Goal: Task Accomplishment & Management: Manage account settings

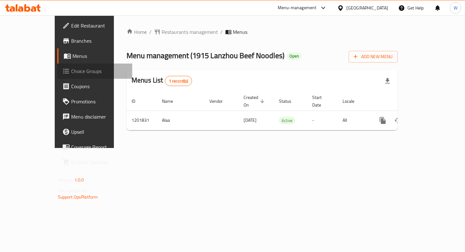
click at [57, 75] on link "Choice Groups" at bounding box center [94, 71] width 75 height 15
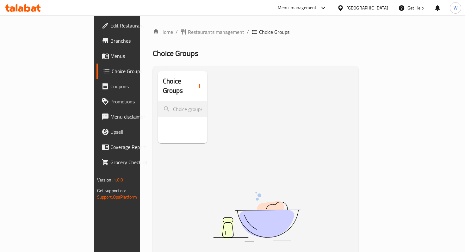
click at [196, 82] on icon "button" at bounding box center [200, 86] width 8 height 8
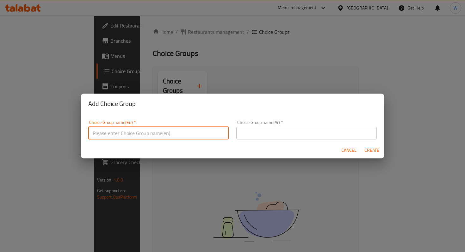
click at [147, 131] on input "text" at bounding box center [158, 133] width 140 height 13
click at [93, 133] on input "Spicy level" at bounding box center [158, 133] width 140 height 13
click at [133, 133] on input "Choose the perferel Spicy level" at bounding box center [158, 133] width 140 height 13
click at [177, 133] on input "Choose the perferal Spicy level" at bounding box center [158, 133] width 140 height 13
drag, startPoint x: 177, startPoint y: 135, endPoint x: 62, endPoint y: 129, distance: 115.5
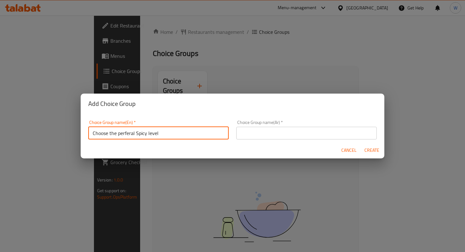
click at [62, 129] on div "Add Choice Group Choice Group name(En)   * Choose the perferal Spicy level Choi…" at bounding box center [232, 126] width 465 height 252
paste input "your preferred spiciness"
drag, startPoint x: 143, startPoint y: 133, endPoint x: 142, endPoint y: 130, distance: 3.4
click at [142, 130] on input "Choose your preferred" at bounding box center [158, 133] width 140 height 13
drag, startPoint x: 179, startPoint y: 132, endPoint x: 79, endPoint y: 129, distance: 100.9
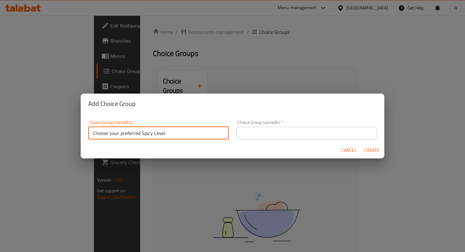
click at [79, 129] on div "Add Choice Group Choice Group name(En)   * Choose your preferred Spicy Level Ch…" at bounding box center [232, 126] width 465 height 252
click at [142, 134] on input "Choose your preferred Spicy Level" at bounding box center [158, 133] width 140 height 13
drag, startPoint x: 141, startPoint y: 134, endPoint x: 86, endPoint y: 128, distance: 55.0
click at [86, 128] on div "Choice Group name(En)   * Choose your preferred Spicy Level Choice Group name(E…" at bounding box center [158, 129] width 148 height 27
drag, startPoint x: 133, startPoint y: 131, endPoint x: 40, endPoint y: 131, distance: 92.6
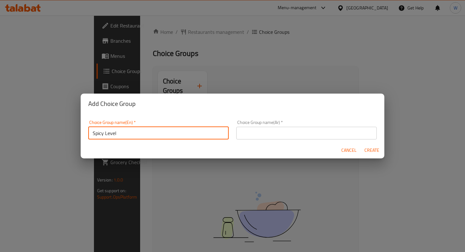
click at [40, 131] on div "Add Choice Group Choice Group name(En)   * Spicy Level Choice Group name(En) * …" at bounding box center [232, 126] width 465 height 252
type input "Spicy Level"
click at [264, 129] on input "text" at bounding box center [306, 133] width 140 height 13
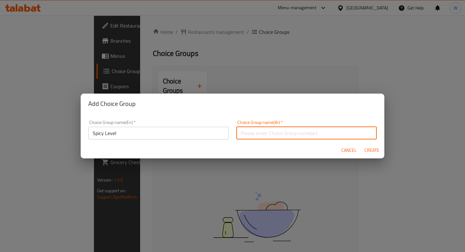
paste input "مستوى حار"
type input "مستوى حار"
click at [370, 150] on span "Create" at bounding box center [371, 150] width 15 height 8
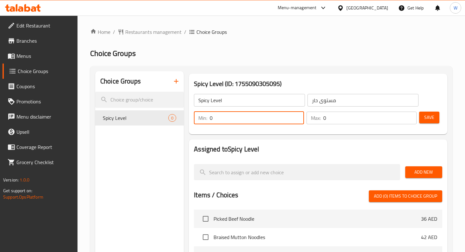
drag, startPoint x: 295, startPoint y: 120, endPoint x: 256, endPoint y: 119, distance: 38.9
click at [256, 119] on input "0" at bounding box center [257, 118] width 94 height 13
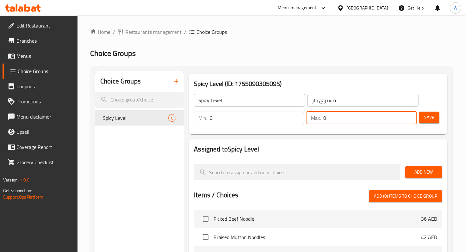
click at [343, 119] on input "0" at bounding box center [369, 118] width 93 height 13
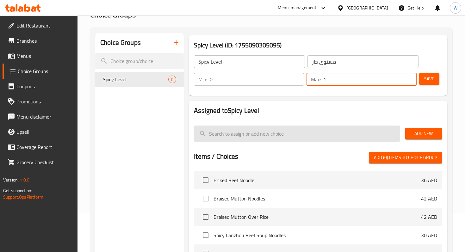
scroll to position [39, 0]
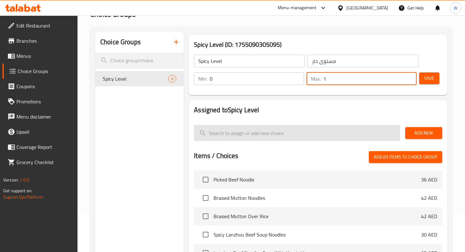
type input "1"
click at [379, 133] on input "search" at bounding box center [297, 133] width 206 height 16
click at [357, 133] on input "search" at bounding box center [297, 133] width 206 height 16
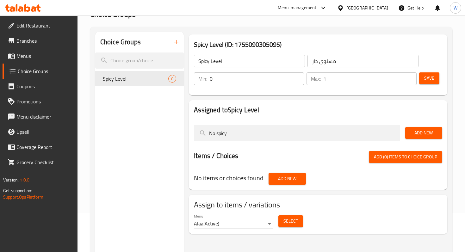
type input "No spicy"
click at [427, 131] on span "Add New" at bounding box center [423, 133] width 27 height 8
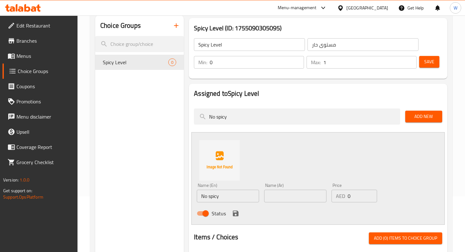
scroll to position [63, 0]
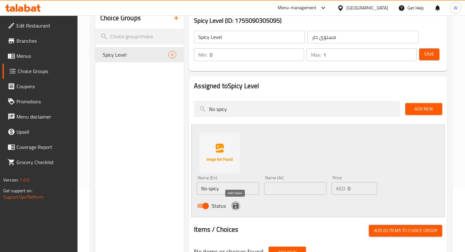
click at [237, 208] on icon "save" at bounding box center [236, 206] width 6 height 6
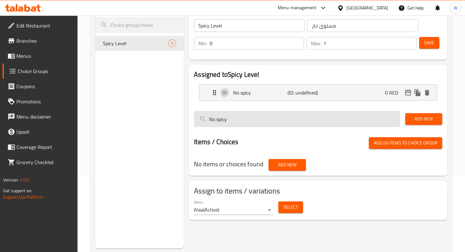
scroll to position [75, 0]
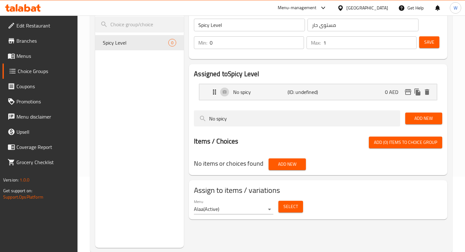
click at [422, 118] on span "Add New" at bounding box center [423, 118] width 27 height 8
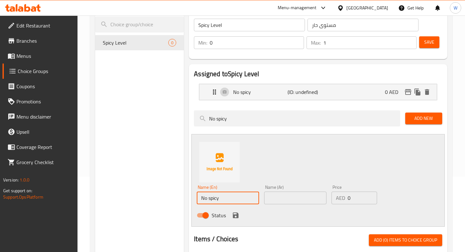
drag, startPoint x: 239, startPoint y: 200, endPoint x: 180, endPoint y: 196, distance: 58.6
click at [180, 196] on div "Choice Groups Spicy Level 0 Spicy Level (ID: 1755090305095) Spicy Level ​ مستوى…" at bounding box center [272, 158] width 354 height 324
type input "Less Spicy"
click at [237, 219] on icon "save" at bounding box center [236, 215] width 8 height 8
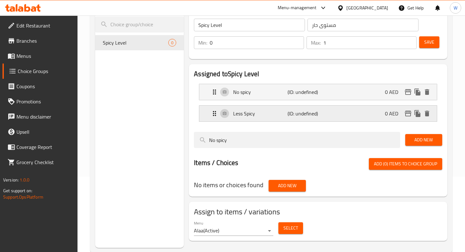
click at [285, 116] on p "Less Spicy" at bounding box center [260, 114] width 54 height 8
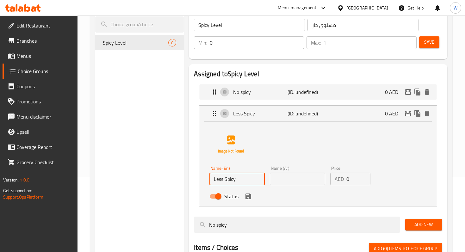
drag, startPoint x: 224, startPoint y: 182, endPoint x: 205, endPoint y: 181, distance: 19.3
click at [205, 181] on div "Name (En) Less Spicy Name (En) Name (Ar) Name (Ar) Price AED 0 Price Status" at bounding box center [317, 164] width 237 height 84
click at [249, 198] on icon "save" at bounding box center [248, 196] width 6 height 6
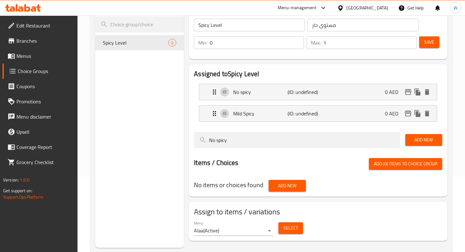
type input "Mild Spicy"
click at [261, 99] on div "No spicy (ID: undefined) 0 AED" at bounding box center [319, 92] width 218 height 16
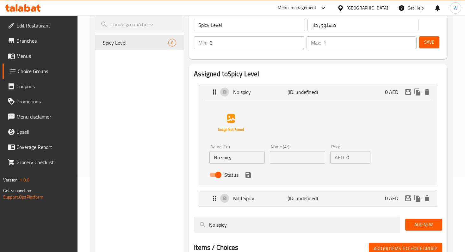
click at [223, 158] on input "No spicy" at bounding box center [236, 157] width 55 height 13
click at [248, 173] on icon "save" at bounding box center [248, 175] width 8 height 8
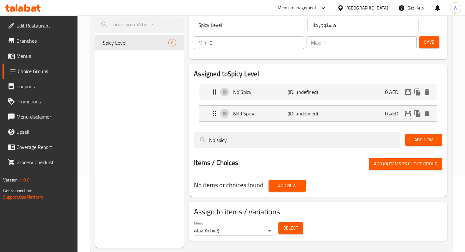
type input "No Spicy"
drag, startPoint x: 243, startPoint y: 140, endPoint x: 187, endPoint y: 140, distance: 56.6
click at [187, 140] on div "Assigned to Spicy Level No Spicy (ID: undefined) 0 AED Name (En) No Spicy Name …" at bounding box center [317, 130] width 263 height 137
paste input "Medium"
click at [423, 143] on span "Add New" at bounding box center [423, 140] width 27 height 8
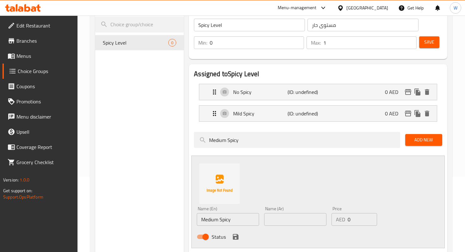
click at [234, 238] on icon "save" at bounding box center [236, 237] width 6 height 6
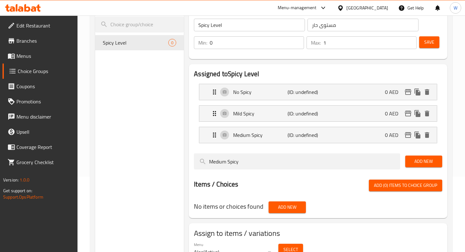
drag, startPoint x: 262, startPoint y: 167, endPoint x: 179, endPoint y: 147, distance: 84.9
click at [179, 147] on div "Choice Groups Spicy Level 0 Spicy Level (ID: 1755090305095) Spicy Level ​ مستوى…" at bounding box center [272, 130] width 354 height 269
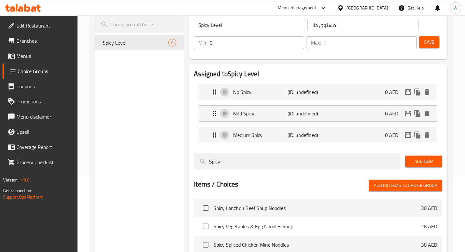
type input "Spicy"
click at [421, 157] on span "Add New" at bounding box center [423, 161] width 27 height 8
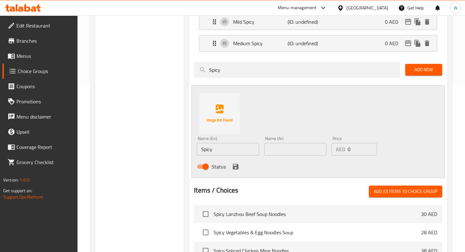
scroll to position [185, 0]
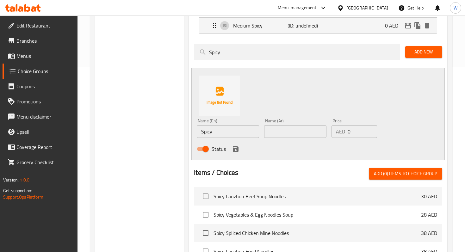
click at [201, 132] on input "Spicy" at bounding box center [228, 131] width 62 height 13
type input "Normal Spicy"
click at [235, 149] on icon "save" at bounding box center [236, 149] width 8 height 8
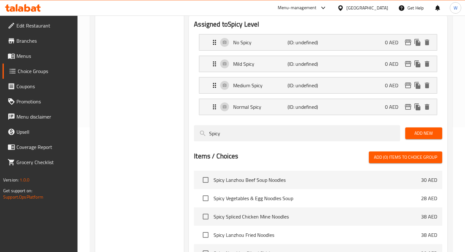
scroll to position [123, 0]
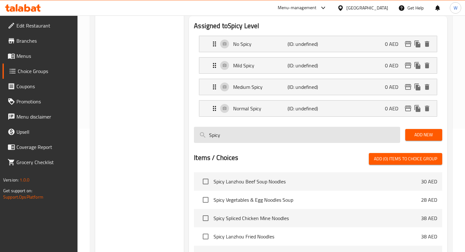
click at [208, 135] on input "Spicy" at bounding box center [297, 135] width 206 height 16
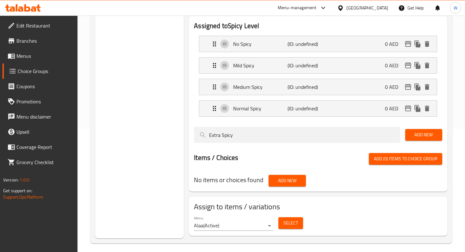
type input "Extra Spicy"
click at [415, 136] on span "Add New" at bounding box center [423, 135] width 27 height 8
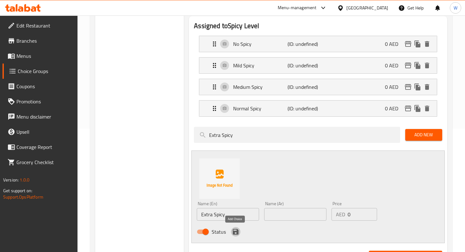
click at [236, 230] on icon "save" at bounding box center [236, 232] width 8 height 8
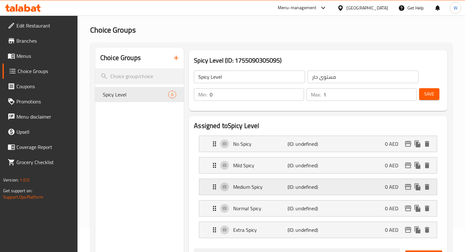
scroll to position [58, 0]
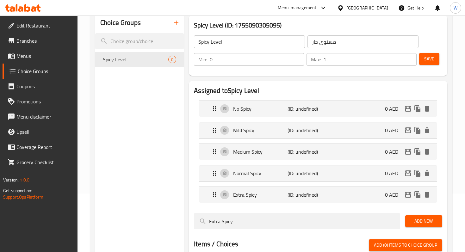
click at [432, 54] on button "Save" at bounding box center [429, 59] width 20 height 12
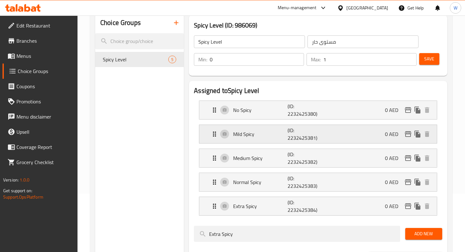
click at [331, 136] on div "Mild Spicy (ID: 2232425381) 0 AED" at bounding box center [319, 134] width 218 height 18
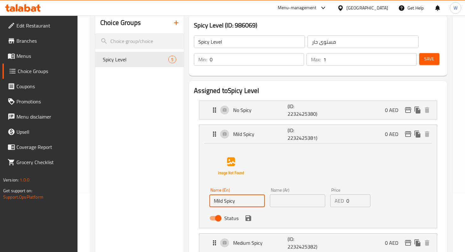
drag, startPoint x: 245, startPoint y: 201, endPoint x: 225, endPoint y: 200, distance: 20.2
click at [224, 200] on input "Mild Spicy" at bounding box center [236, 200] width 55 height 13
type input "Mild"
click at [189, 221] on div "Assigned to Spicy Level No Spicy (ID: 2232425380) 0 AED Name (En) No Spicy Name…" at bounding box center [318, 228] width 258 height 294
click at [249, 221] on icon "save" at bounding box center [248, 218] width 6 height 6
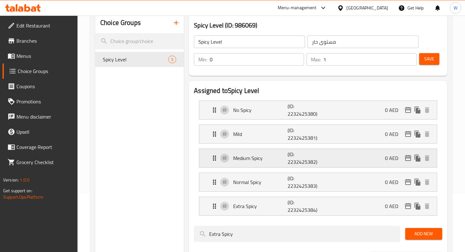
click at [252, 160] on p "Medium Spicy" at bounding box center [260, 158] width 54 height 8
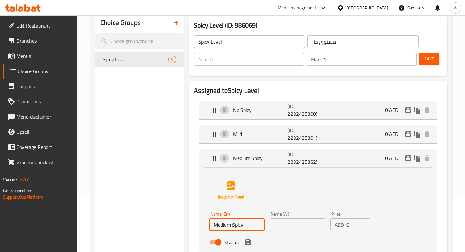
drag, startPoint x: 252, startPoint y: 227, endPoint x: 233, endPoint y: 225, distance: 18.7
click at [233, 225] on input "Medium Spicy" at bounding box center [236, 224] width 55 height 13
click at [249, 239] on icon "save" at bounding box center [248, 242] width 8 height 8
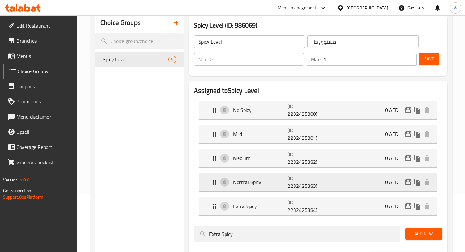
type input "Medium"
click at [249, 204] on p "Extra Spicy" at bounding box center [260, 206] width 54 height 8
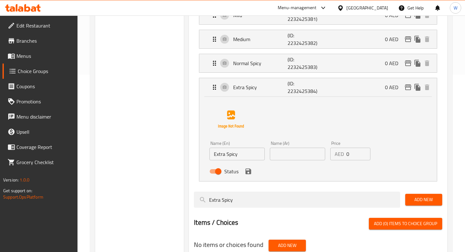
scroll to position [179, 0]
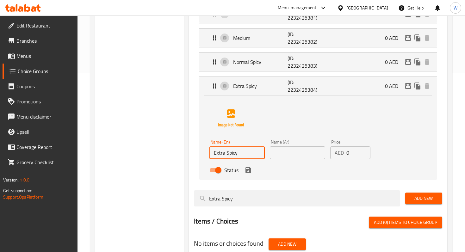
drag, startPoint x: 244, startPoint y: 155, endPoint x: 162, endPoint y: 145, distance: 82.1
click at [162, 145] on div "Choice Groups Spicy Level 5 Spicy Level (ID: 986069) Spicy Level ​ مستوى حار ​ …" at bounding box center [272, 97] width 354 height 409
type input "h"
click at [247, 176] on div "Status" at bounding box center [297, 169] width 181 height 17
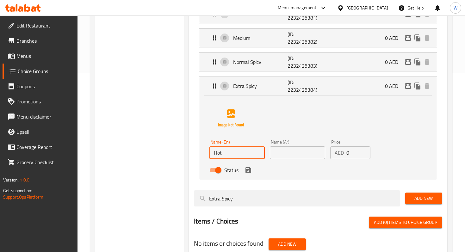
click at [251, 173] on icon "save" at bounding box center [248, 170] width 8 height 8
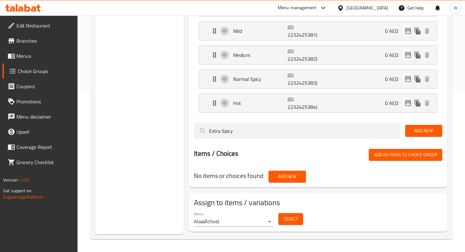
type input "Hot"
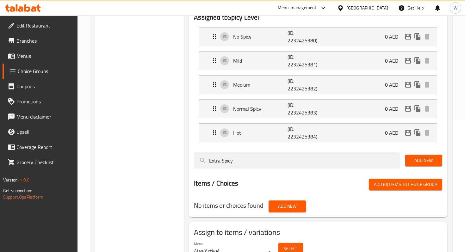
scroll to position [124, 0]
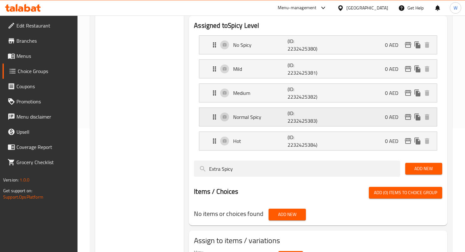
click at [354, 117] on div "Normal Spicy (ID: 2232425383) 0 AED" at bounding box center [319, 117] width 218 height 18
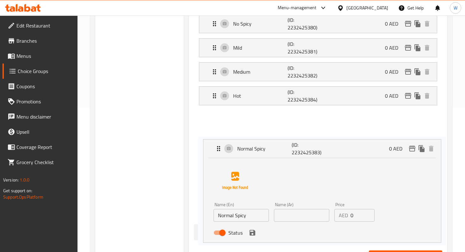
scroll to position [147, 0]
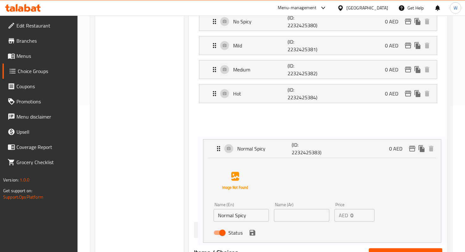
drag, startPoint x: 212, startPoint y: 115, endPoint x: 217, endPoint y: 149, distance: 34.8
click at [217, 149] on nav "No Spicy (ID: 2232425380) 0 AED Name (En) No Spicy Name (En) Name (Ar) Name (Ar…" at bounding box center [318, 112] width 248 height 210
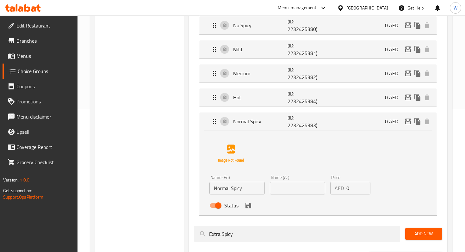
scroll to position [144, 0]
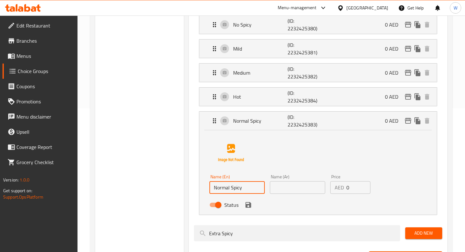
drag, startPoint x: 251, startPoint y: 192, endPoint x: 194, endPoint y: 190, distance: 56.3
click at [194, 190] on li "Normal Spicy (ID: 2232425383) 0 AED Name (En) Normal Spicy Name (En) Name (Ar) …" at bounding box center [318, 163] width 248 height 109
click at [216, 204] on input "Status" at bounding box center [218, 205] width 36 height 12
checkbox input "false"
click at [172, 198] on div "Choice Groups Spicy Level 5" at bounding box center [139, 131] width 88 height 409
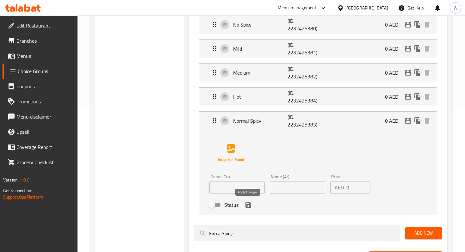
click at [246, 208] on icon "save" at bounding box center [248, 205] width 8 height 8
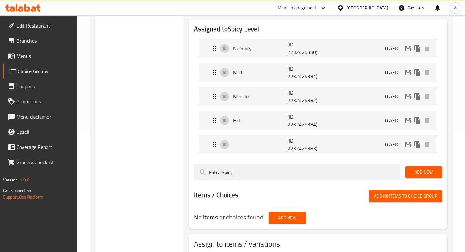
scroll to position [114, 0]
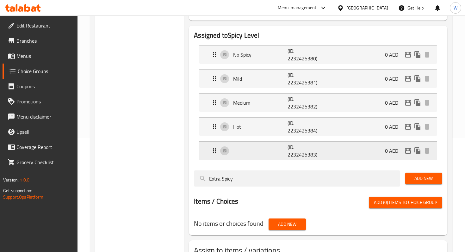
click at [216, 150] on icon "Expand" at bounding box center [214, 150] width 3 height 5
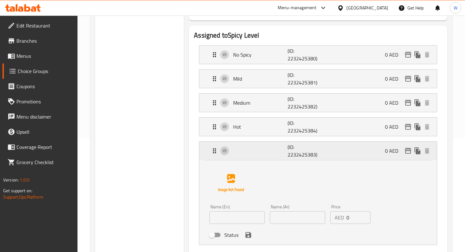
click at [216, 150] on icon "Expand" at bounding box center [214, 150] width 3 height 5
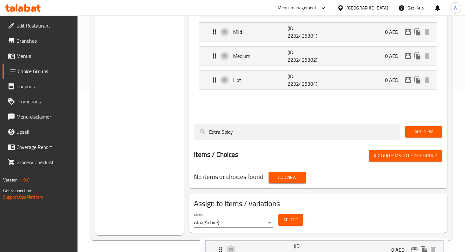
scroll to position [161, 0]
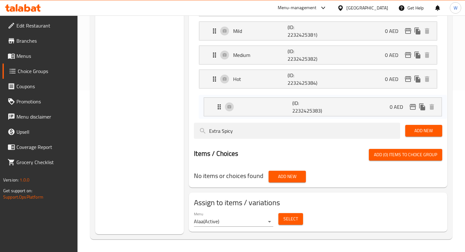
drag, startPoint x: 216, startPoint y: 150, endPoint x: 221, endPoint y: 103, distance: 47.0
click at [221, 103] on nav "No Spicy (ID: 2232425380) 0 AED Name (En) No Spicy Name (En) Name (Ar) Name (Ar…" at bounding box center [318, 54] width 248 height 125
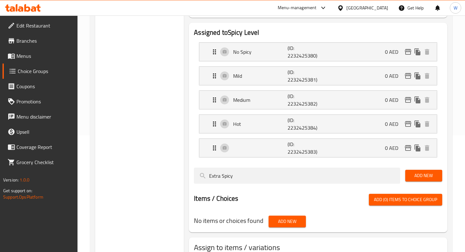
scroll to position [109, 0]
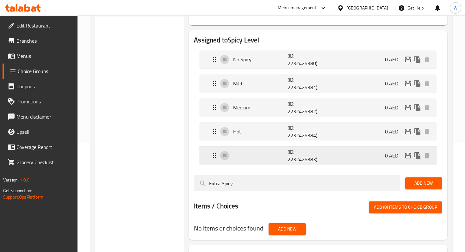
click at [216, 155] on icon "Expand" at bounding box center [214, 156] width 8 height 8
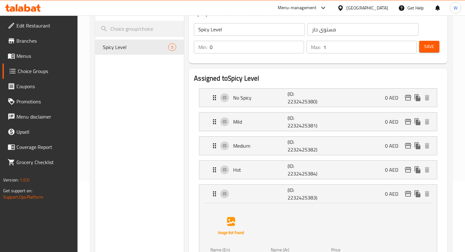
scroll to position [72, 0]
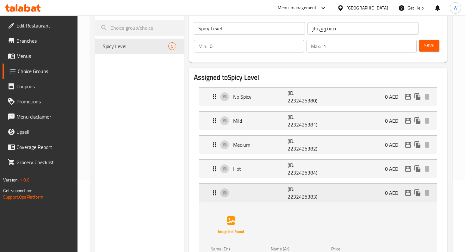
click at [215, 190] on icon "Expand" at bounding box center [214, 192] width 3 height 5
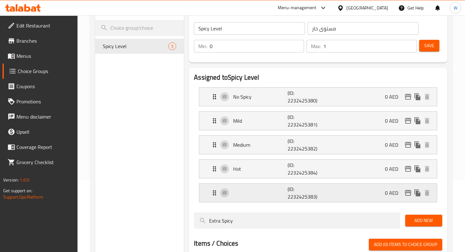
click at [292, 196] on p "(ID: 2232425383)" at bounding box center [305, 192] width 36 height 15
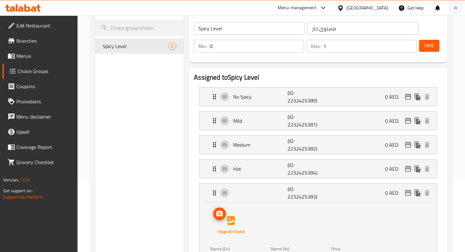
scroll to position [94, 0]
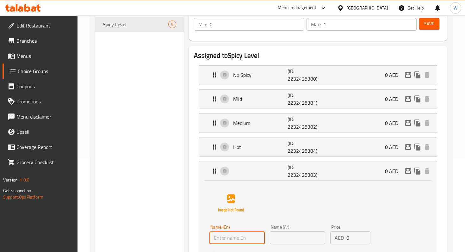
click at [234, 239] on input "text" at bounding box center [236, 237] width 55 height 13
click at [167, 214] on div "Choice Groups Spicy Level 5" at bounding box center [139, 182] width 88 height 409
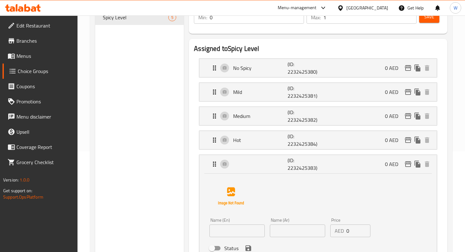
scroll to position [41, 0]
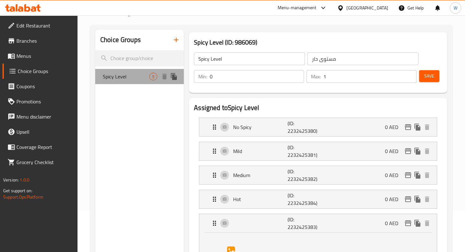
click at [127, 74] on span "Spicy Level" at bounding box center [126, 77] width 46 height 8
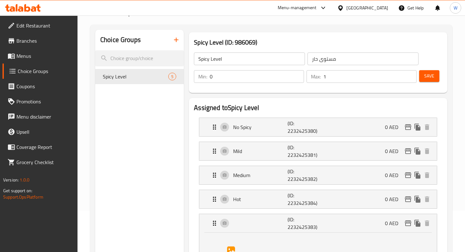
click at [434, 77] on button "Save" at bounding box center [429, 76] width 20 height 12
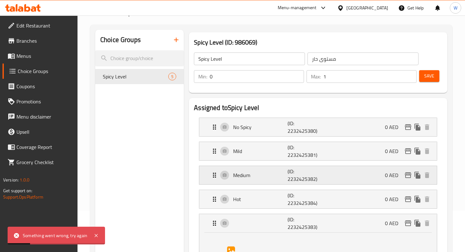
scroll to position [85, 0]
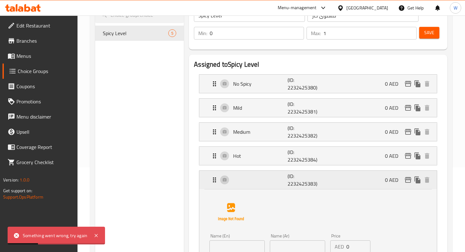
click at [272, 186] on div "(ID: 2232425383) 0 AED" at bounding box center [319, 180] width 218 height 18
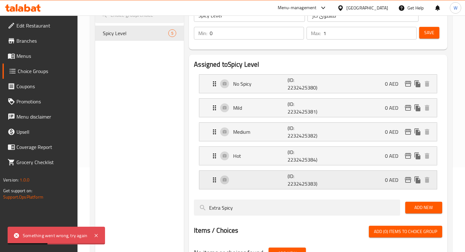
click at [216, 179] on icon "Expand" at bounding box center [214, 180] width 8 height 8
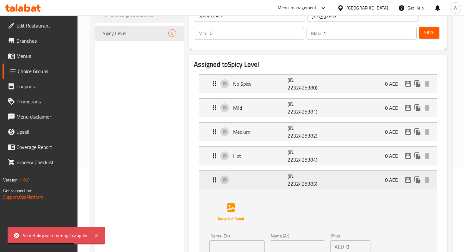
click at [258, 182] on div "(ID: 2232425383) 0 AED" at bounding box center [319, 180] width 218 height 18
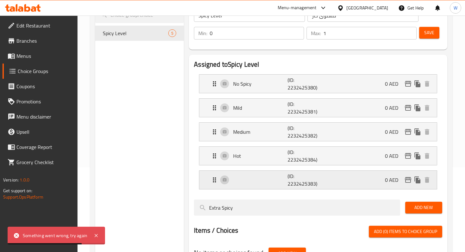
click at [247, 182] on div "(ID: 2232425383) 0 AED" at bounding box center [319, 180] width 218 height 18
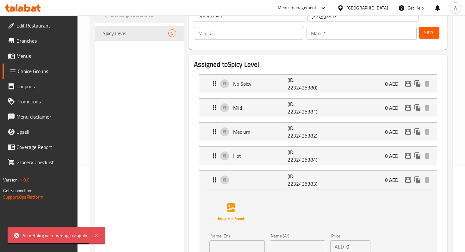
click at [234, 244] on input "text" at bounding box center [236, 246] width 55 height 13
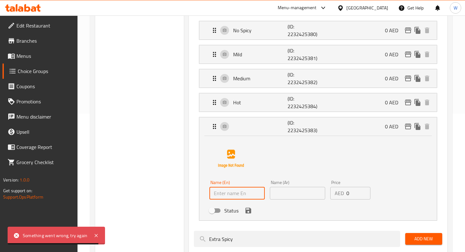
scroll to position [141, 0]
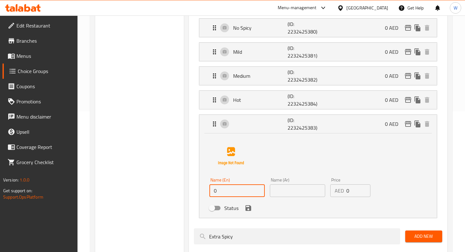
click at [251, 209] on icon "save" at bounding box center [248, 208] width 8 height 8
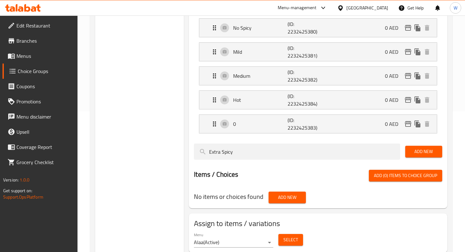
type input "0"
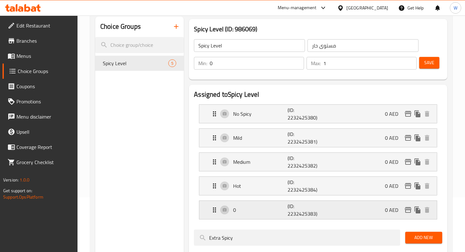
scroll to position [15, 0]
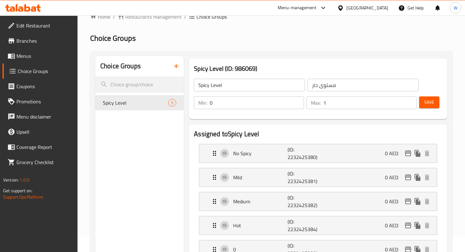
click at [434, 100] on button "Save" at bounding box center [429, 102] width 20 height 12
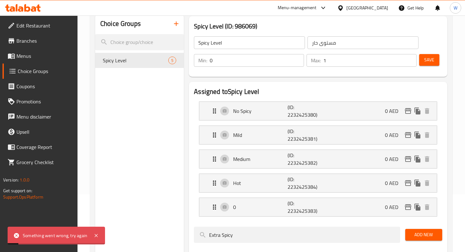
scroll to position [58, 0]
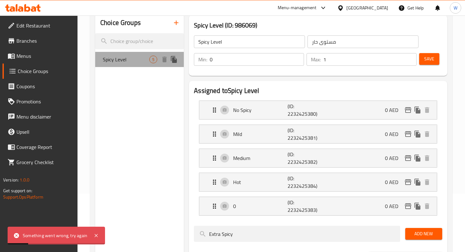
click at [136, 57] on span "Spicy Level" at bounding box center [126, 60] width 46 height 8
click at [154, 59] on span "5" at bounding box center [152, 60] width 7 height 6
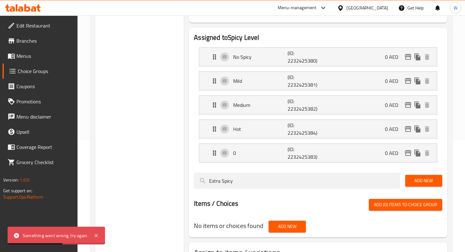
scroll to position [161, 0]
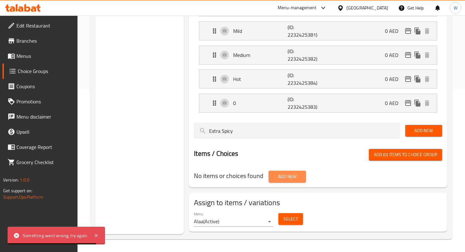
click at [289, 175] on span "Add New" at bounding box center [286, 177] width 27 height 8
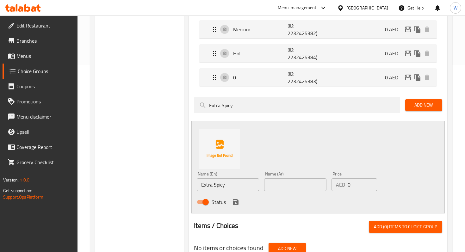
scroll to position [188, 0]
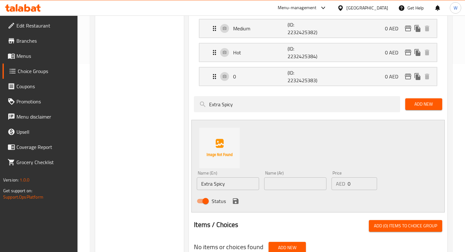
click at [29, 91] on link "Coupons" at bounding box center [40, 86] width 75 height 15
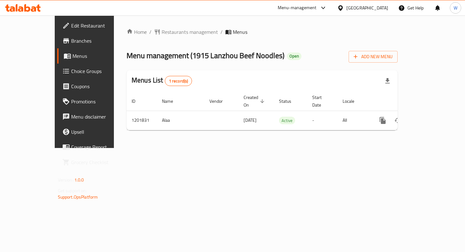
click at [71, 74] on span "Choice Groups" at bounding box center [99, 71] width 56 height 8
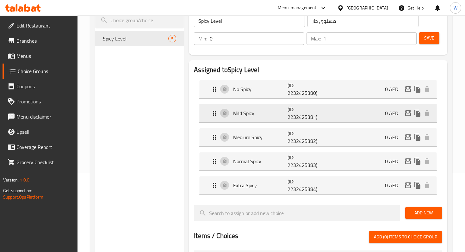
scroll to position [77, 0]
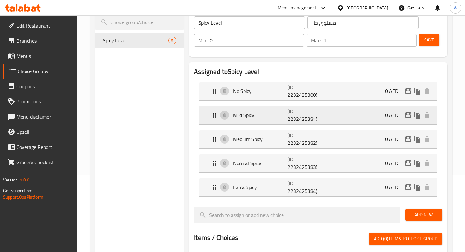
click at [355, 109] on div "Mild Spicy (ID: 2232425381) 0 AED" at bounding box center [319, 115] width 218 height 18
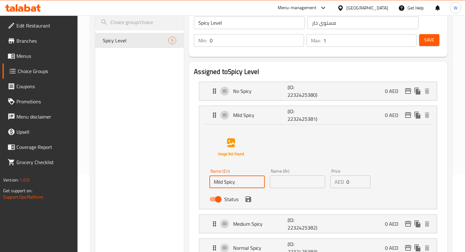
drag, startPoint x: 238, startPoint y: 185, endPoint x: 223, endPoint y: 185, distance: 14.5
click at [223, 185] on input "Mild Spicy" at bounding box center [236, 181] width 55 height 13
click at [385, 196] on div "Status" at bounding box center [297, 199] width 181 height 17
click at [308, 202] on div "Status" at bounding box center [297, 199] width 181 height 17
type input "Mild"
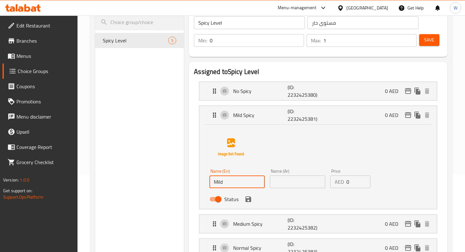
click at [251, 202] on icon "save" at bounding box center [248, 199] width 8 height 8
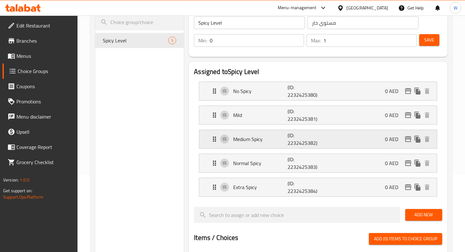
click at [284, 143] on div "Medium Spicy (ID: 2232425382) 0 AED" at bounding box center [319, 139] width 218 height 18
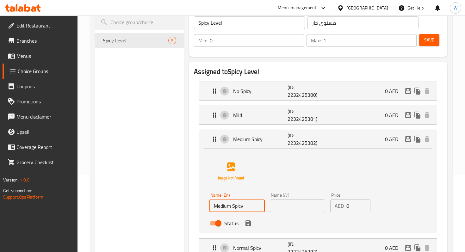
drag, startPoint x: 246, startPoint y: 206, endPoint x: 232, endPoint y: 205, distance: 14.5
click at [232, 205] on input "Medium Spicy" at bounding box center [236, 205] width 55 height 13
click at [232, 205] on input "Medium" at bounding box center [236, 205] width 55 height 13
click at [248, 221] on icon "save" at bounding box center [248, 223] width 8 height 8
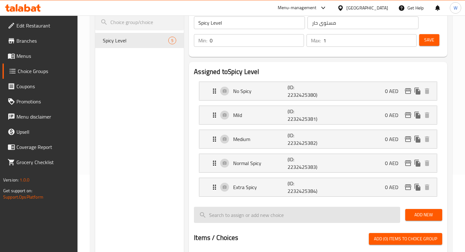
type input "Medium"
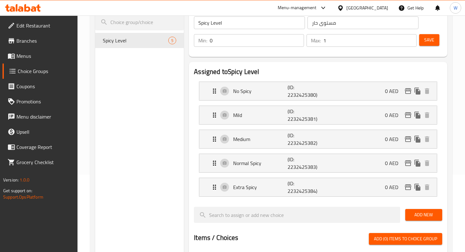
click at [253, 173] on li "Normal Spicy (ID: 2232425383) 0 AED Name (En) Normal Spicy Name (En) Name (Ar) …" at bounding box center [318, 163] width 248 height 24
click at [215, 166] on icon "Expand" at bounding box center [214, 163] width 8 height 8
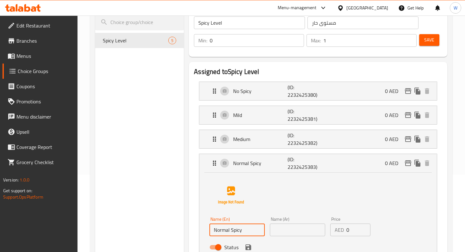
drag, startPoint x: 245, startPoint y: 232, endPoint x: 188, endPoint y: 232, distance: 56.6
click at [250, 247] on icon "save" at bounding box center [248, 247] width 6 height 6
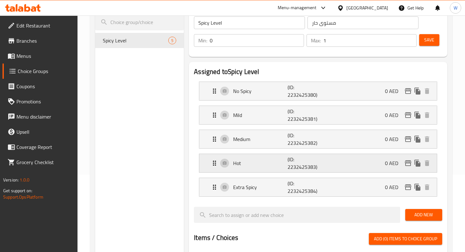
type input "Hot"
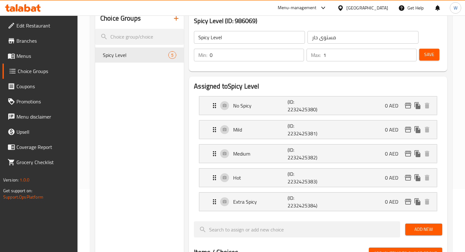
click at [430, 59] on button "Save" at bounding box center [429, 55] width 20 height 12
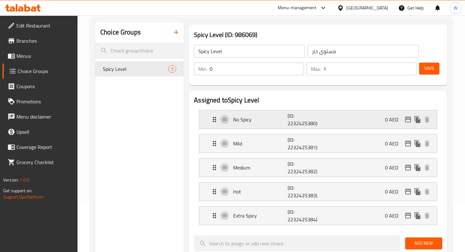
scroll to position [48, 0]
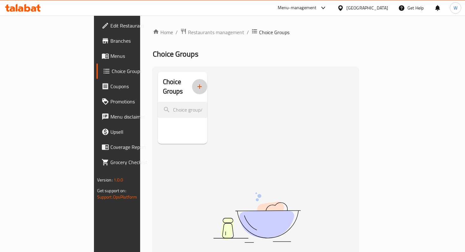
click at [196, 83] on icon "button" at bounding box center [200, 87] width 8 height 8
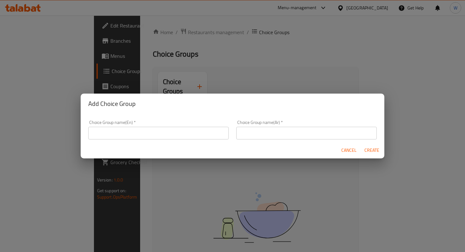
click at [175, 131] on input "text" at bounding box center [158, 133] width 140 height 13
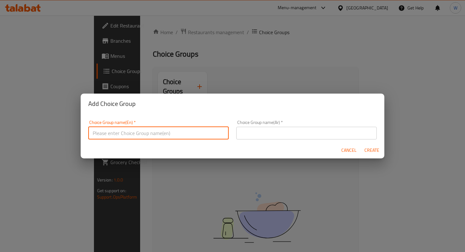
type input "Spicy Level"
click at [270, 133] on input "text" at bounding box center [306, 133] width 140 height 13
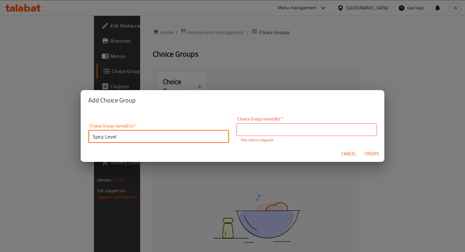
drag, startPoint x: 130, startPoint y: 134, endPoint x: 86, endPoint y: 135, distance: 44.6
click at [86, 135] on div "Choice Group name(En)   * Spicy Level Choice Group name(En) *" at bounding box center [158, 133] width 148 height 27
click at [148, 130] on input "Spicy Level" at bounding box center [158, 136] width 140 height 13
drag, startPoint x: 149, startPoint y: 132, endPoint x: 94, endPoint y: 132, distance: 54.7
click at [94, 132] on input "Spicy Level" at bounding box center [158, 136] width 140 height 13
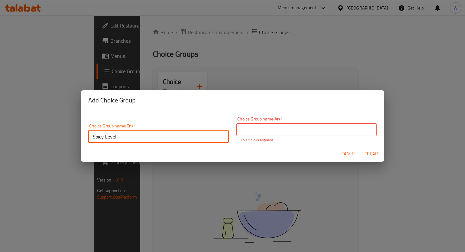
click at [126, 143] on div "Choice Group name(En)   * Spicy Level Choice Group name(En) *" at bounding box center [158, 133] width 148 height 27
drag, startPoint x: 124, startPoint y: 138, endPoint x: 76, endPoint y: 135, distance: 47.5
click at [76, 135] on div "Add Choice Group Choice Group name(En)   * Spicy Level Choice Group name(En) * …" at bounding box center [232, 126] width 465 height 252
click at [262, 126] on input "text" at bounding box center [306, 129] width 140 height 13
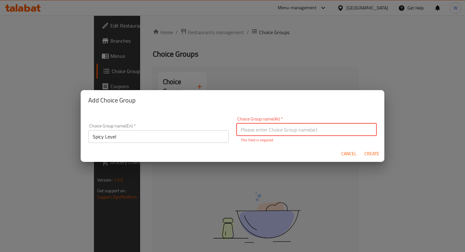
paste input "مستوى حار"
type input "مستوى حار"
click at [373, 152] on span "Create" at bounding box center [371, 154] width 15 height 8
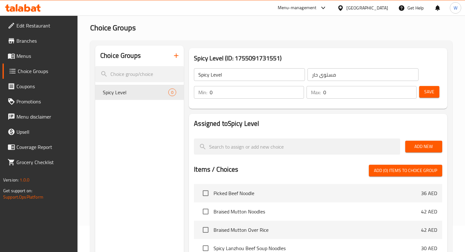
scroll to position [34, 0]
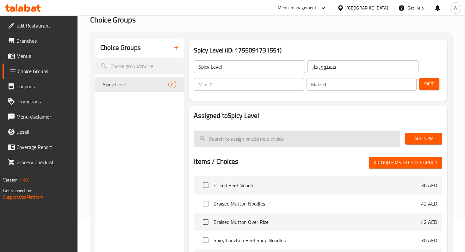
click at [303, 136] on input "search" at bounding box center [297, 139] width 206 height 16
type input "n"
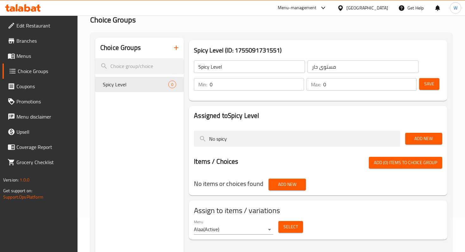
type input "No spicy"
click at [418, 141] on span "Add New" at bounding box center [423, 139] width 27 height 8
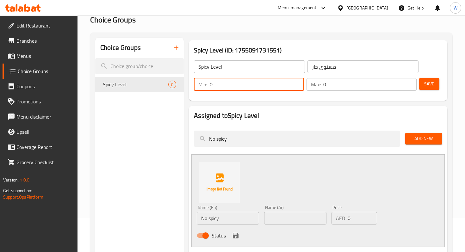
drag, startPoint x: 228, startPoint y: 87, endPoint x: 199, endPoint y: 86, distance: 29.1
click at [199, 86] on div "Min: 0 ​" at bounding box center [249, 84] width 110 height 13
type input "1"
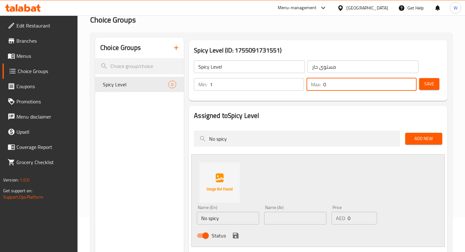
drag, startPoint x: 330, startPoint y: 83, endPoint x: 315, endPoint y: 83, distance: 14.9
click at [315, 83] on div "Max: 0 ​" at bounding box center [361, 84] width 110 height 13
type input "1"
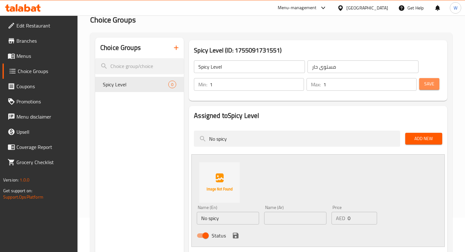
click at [426, 83] on span "Save" at bounding box center [429, 84] width 10 height 8
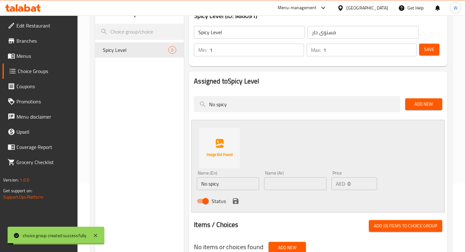
scroll to position [71, 0]
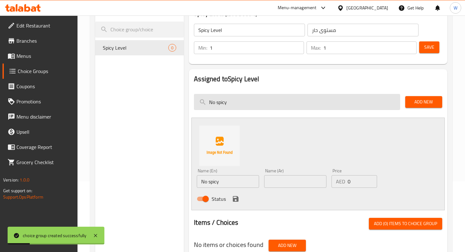
drag, startPoint x: 264, startPoint y: 98, endPoint x: 198, endPoint y: 97, distance: 65.7
click at [198, 97] on input "No spicy" at bounding box center [297, 102] width 206 height 16
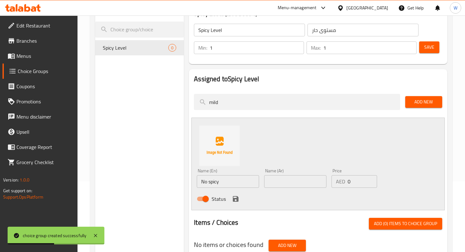
click at [414, 100] on span "Add New" at bounding box center [423, 102] width 27 height 8
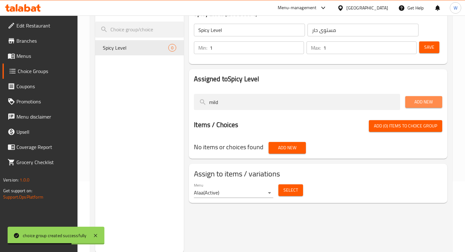
click at [423, 104] on span "Add New" at bounding box center [423, 102] width 27 height 8
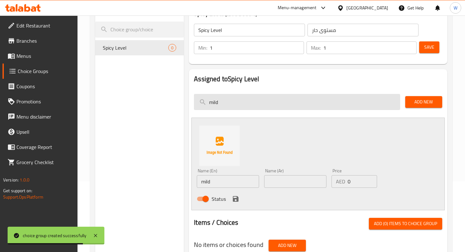
click at [317, 107] on input "mild" at bounding box center [297, 102] width 206 height 16
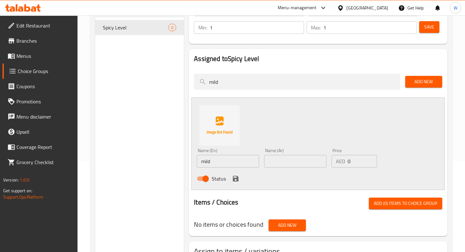
click at [234, 180] on icon "save" at bounding box center [236, 179] width 8 height 8
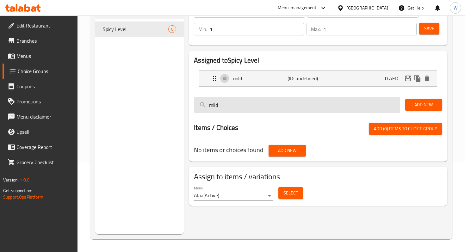
click at [297, 103] on input "mild" at bounding box center [297, 105] width 206 height 16
drag, startPoint x: 265, startPoint y: 103, endPoint x: 194, endPoint y: 102, distance: 71.4
click at [194, 103] on input "mild" at bounding box center [297, 105] width 206 height 16
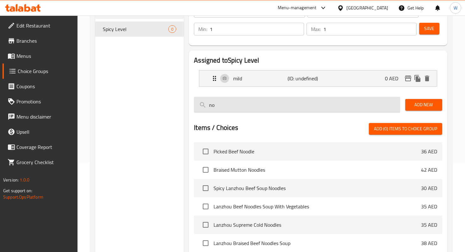
type input "n"
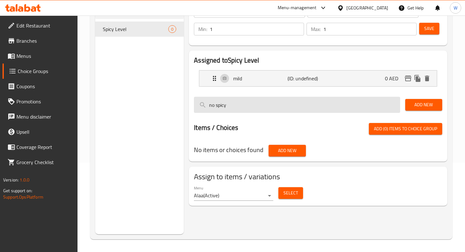
click at [234, 105] on input "no spicy" at bounding box center [297, 105] width 206 height 16
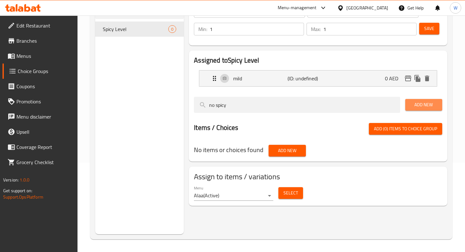
click at [418, 105] on span "Add New" at bounding box center [423, 105] width 27 height 8
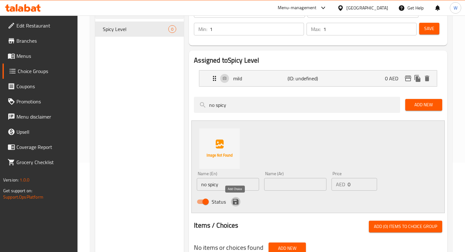
click at [235, 199] on icon "save" at bounding box center [236, 202] width 8 height 8
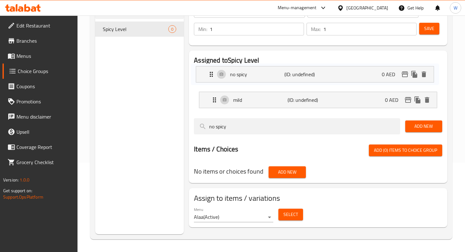
drag, startPoint x: 217, startPoint y: 104, endPoint x: 212, endPoint y: 77, distance: 26.6
click at [212, 77] on nav "mild (ID: undefined) 0 AED Name (En) mild Name (En) Name (Ar) Name (Ar) Price A…" at bounding box center [318, 89] width 248 height 48
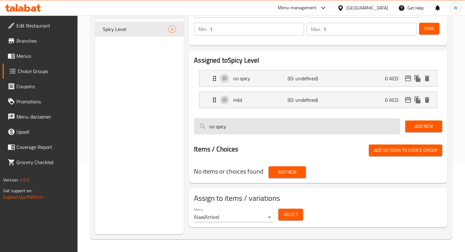
click at [234, 125] on input "no spicy" at bounding box center [297, 126] width 206 height 16
drag, startPoint x: 234, startPoint y: 125, endPoint x: 194, endPoint y: 124, distance: 39.2
click at [194, 124] on input "no spicy" at bounding box center [297, 126] width 206 height 16
drag, startPoint x: 236, startPoint y: 128, endPoint x: 203, endPoint y: 126, distance: 33.2
click at [203, 126] on input "medium" at bounding box center [297, 126] width 206 height 16
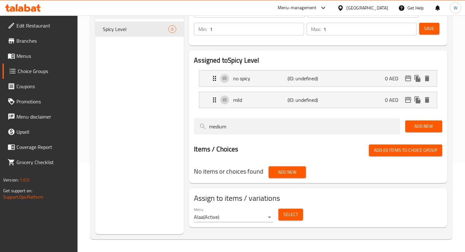
click at [252, 137] on div at bounding box center [318, 136] width 248 height 5
click at [415, 126] on span "Add New" at bounding box center [423, 126] width 27 height 8
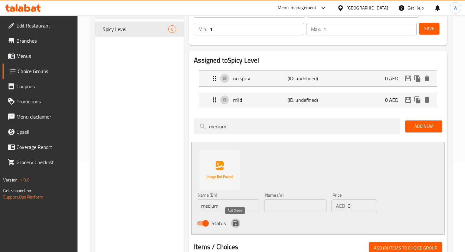
click at [235, 225] on icon "save" at bounding box center [236, 223] width 8 height 8
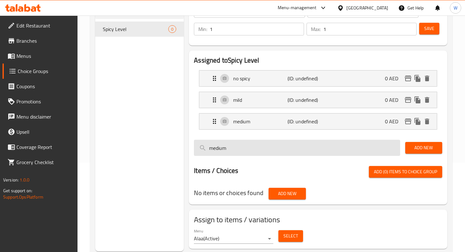
drag, startPoint x: 236, startPoint y: 147, endPoint x: 198, endPoint y: 146, distance: 38.0
click at [198, 146] on input "medium" at bounding box center [297, 148] width 206 height 16
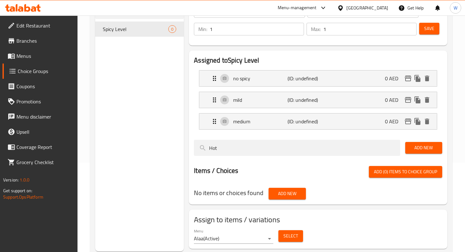
type input "Hot"
click at [428, 145] on span "Add New" at bounding box center [423, 148] width 27 height 8
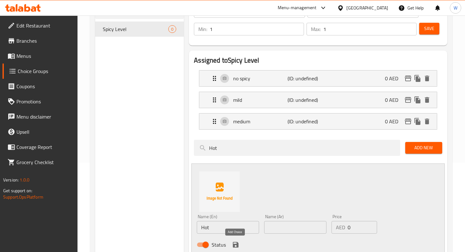
click at [232, 246] on icon "save" at bounding box center [236, 245] width 8 height 8
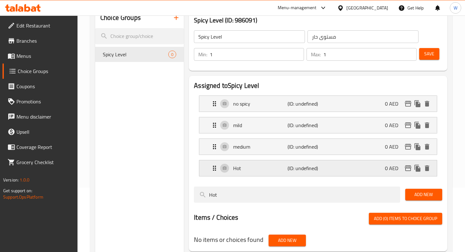
scroll to position [60, 0]
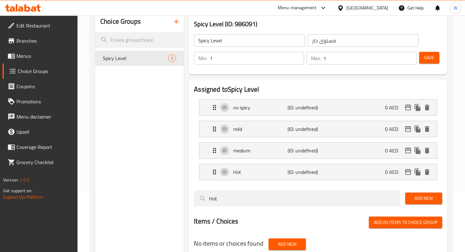
click at [426, 62] on button "Save" at bounding box center [429, 58] width 20 height 12
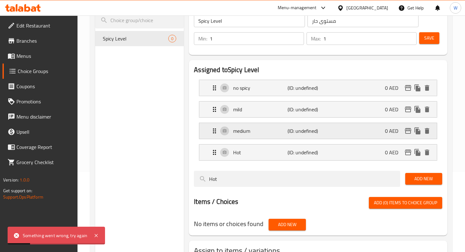
scroll to position [82, 0]
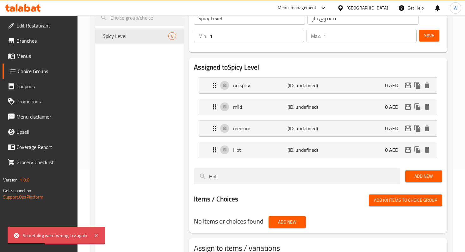
drag, startPoint x: 242, startPoint y: 177, endPoint x: 191, endPoint y: 177, distance: 50.6
click at [191, 177] on div "Hot" at bounding box center [296, 176] width 211 height 21
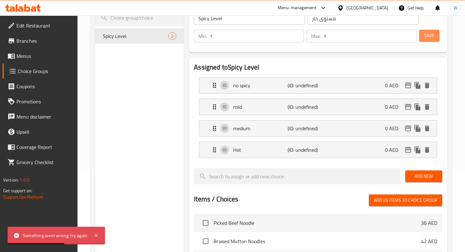
click at [429, 35] on span "Save" at bounding box center [429, 36] width 10 height 8
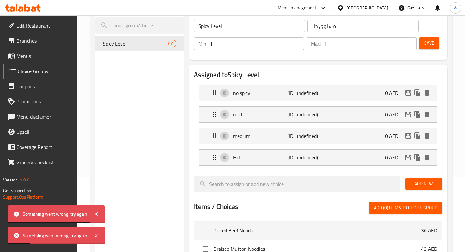
scroll to position [72, 0]
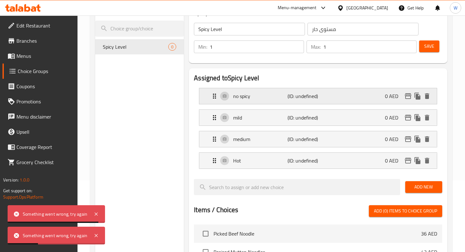
click at [344, 99] on div "no spicy (ID: undefined) 0 AED" at bounding box center [319, 96] width 218 height 16
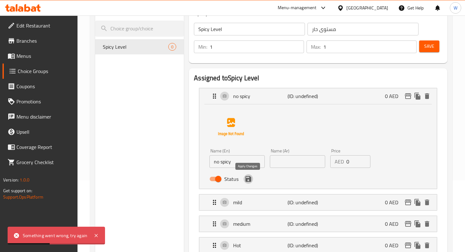
click at [249, 180] on icon "save" at bounding box center [248, 179] width 6 height 6
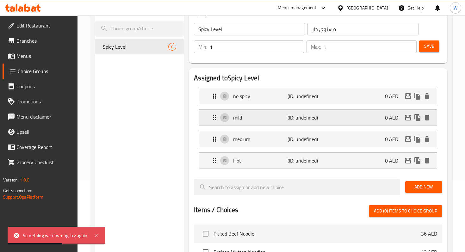
click at [254, 120] on p "mild" at bounding box center [260, 118] width 54 height 8
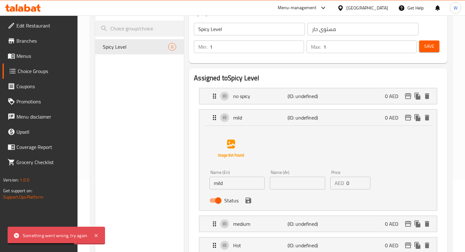
click at [246, 205] on div "Status" at bounding box center [297, 200] width 181 height 17
click at [247, 203] on icon "save" at bounding box center [248, 200] width 6 height 6
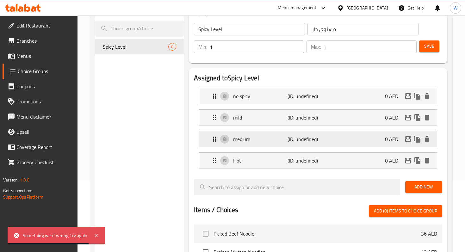
click at [246, 139] on p "medium" at bounding box center [260, 139] width 54 height 8
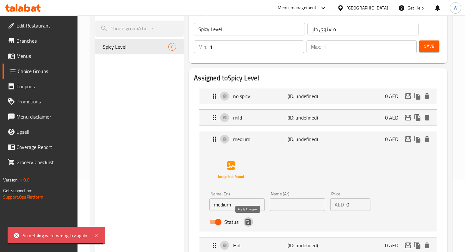
click at [249, 222] on icon "save" at bounding box center [248, 222] width 6 height 6
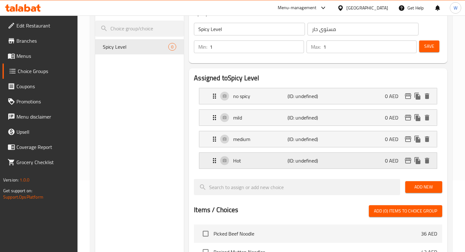
click at [241, 167] on div "Hot (ID: undefined) 0 AED" at bounding box center [319, 161] width 218 height 16
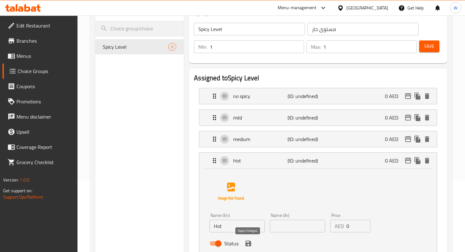
click at [249, 245] on icon "save" at bounding box center [248, 243] width 6 height 6
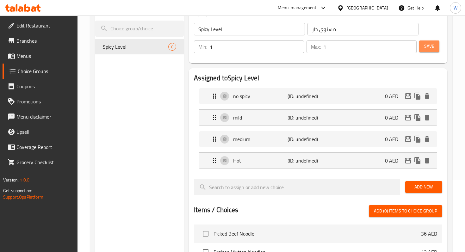
click at [430, 45] on span "Save" at bounding box center [429, 46] width 10 height 8
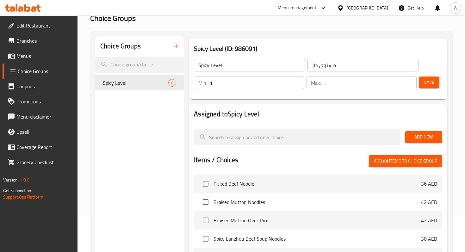
scroll to position [37, 0]
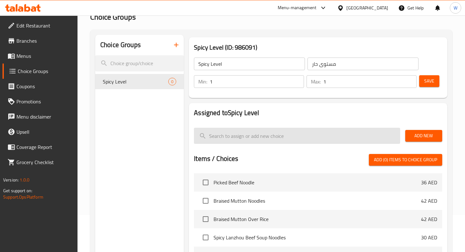
click at [248, 129] on input "search" at bounding box center [297, 136] width 206 height 16
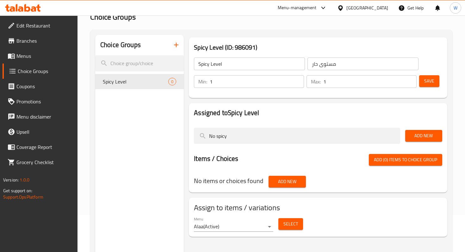
click at [420, 137] on span "Add New" at bounding box center [423, 136] width 27 height 8
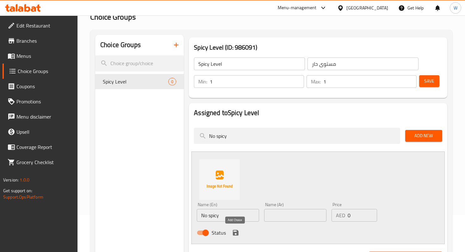
click at [236, 232] on icon "save" at bounding box center [236, 233] width 6 height 6
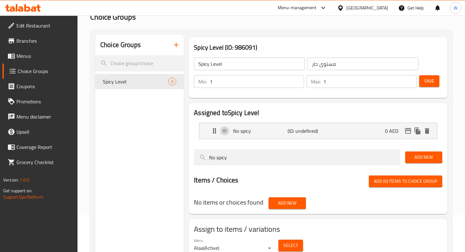
drag, startPoint x: 247, startPoint y: 159, endPoint x: 167, endPoint y: 155, distance: 80.6
click at [167, 155] on div "Choice Groups Spicy Level 0 Spicy Level (ID: 986091) Spicy Level ​ مستوى حار ​ …" at bounding box center [272, 161] width 354 height 252
click at [431, 157] on span "Add New" at bounding box center [423, 157] width 27 height 8
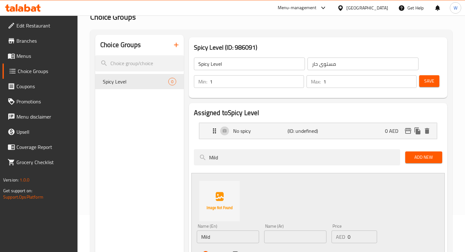
scroll to position [61, 0]
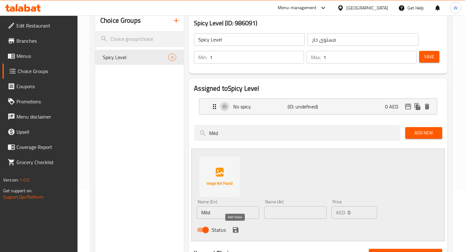
click at [234, 233] on icon "save" at bounding box center [236, 230] width 8 height 8
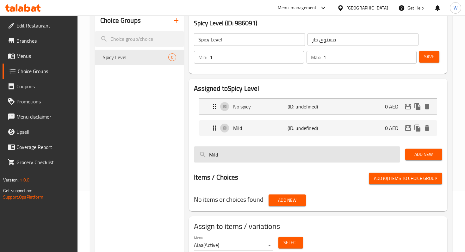
drag, startPoint x: 225, startPoint y: 155, endPoint x: 198, endPoint y: 155, distance: 26.9
click at [198, 155] on input "Mild" at bounding box center [297, 154] width 206 height 16
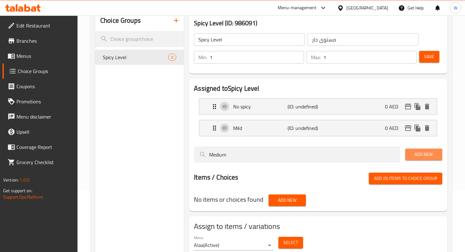
click at [422, 153] on span "Add New" at bounding box center [423, 154] width 27 height 8
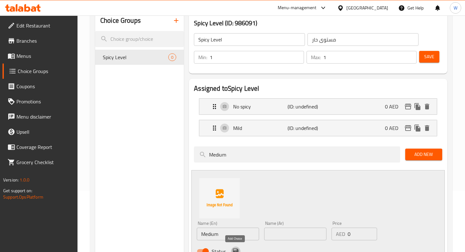
click at [237, 251] on icon "save" at bounding box center [236, 251] width 6 height 6
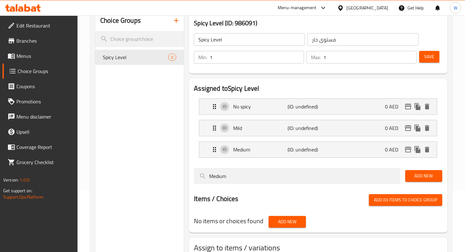
drag, startPoint x: 241, startPoint y: 178, endPoint x: 191, endPoint y: 176, distance: 49.6
click at [191, 176] on div "Medium" at bounding box center [296, 175] width 211 height 21
type input "Hot"
click at [422, 174] on span "Add New" at bounding box center [423, 176] width 27 height 8
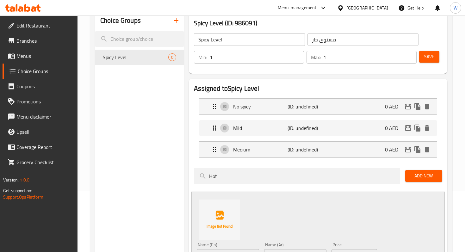
scroll to position [94, 0]
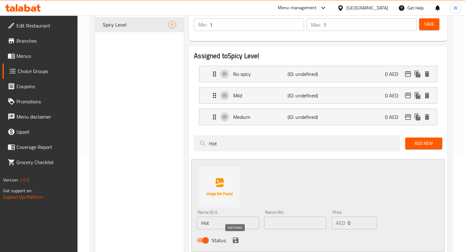
click at [237, 240] on icon "save" at bounding box center [236, 240] width 6 height 6
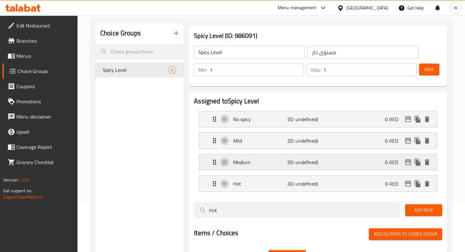
scroll to position [38, 0]
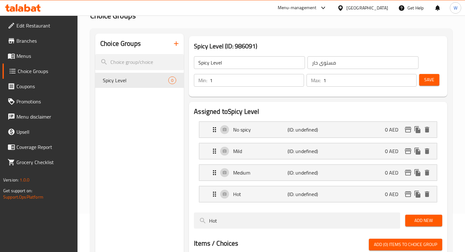
click at [423, 82] on button "Save" at bounding box center [429, 80] width 20 height 12
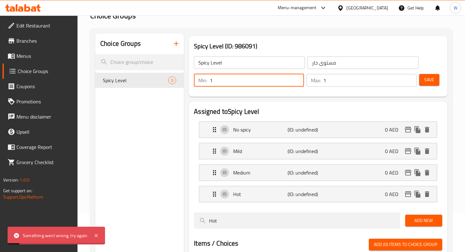
click at [177, 78] on div "Choice Groups Spicy Level 0 Spicy Level (ID: 986091) Spicy Level ​ مستوى حار ​ …" at bounding box center [272, 178] width 354 height 290
type input "0"
click at [433, 80] on span "Save" at bounding box center [429, 80] width 10 height 8
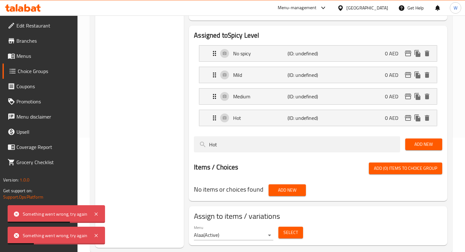
scroll to position [0, 0]
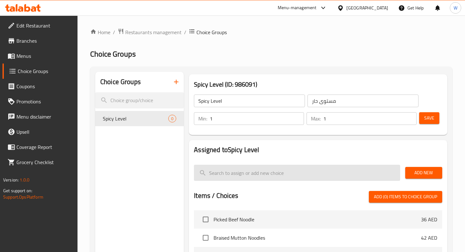
click at [226, 173] on input "search" at bounding box center [297, 173] width 206 height 16
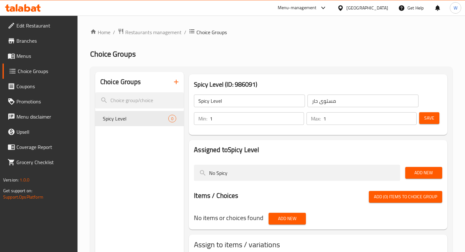
click at [423, 174] on span "Add New" at bounding box center [423, 173] width 27 height 8
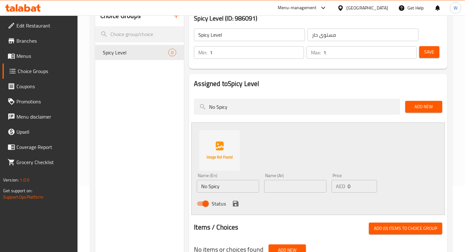
scroll to position [77, 0]
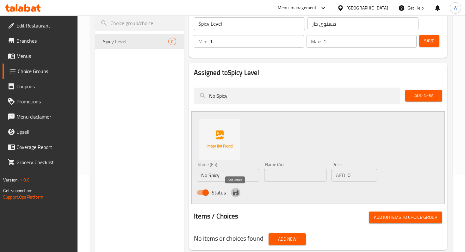
click at [237, 192] on icon "save" at bounding box center [236, 193] width 6 height 6
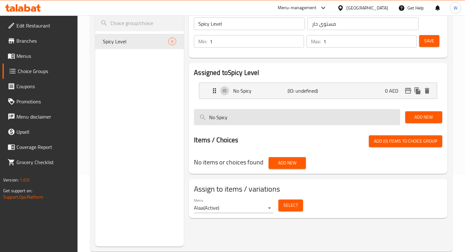
drag, startPoint x: 241, startPoint y: 117, endPoint x: 204, endPoint y: 117, distance: 37.3
click at [204, 117] on input "No Spicy" at bounding box center [297, 117] width 206 height 16
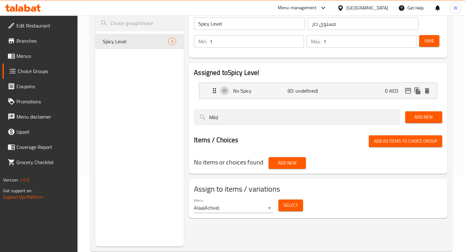
type input "Mild"
click at [413, 120] on span "Add New" at bounding box center [423, 117] width 27 height 8
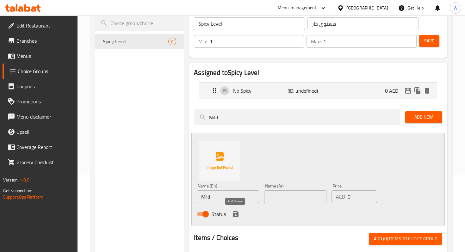
click at [235, 216] on icon "save" at bounding box center [236, 214] width 8 height 8
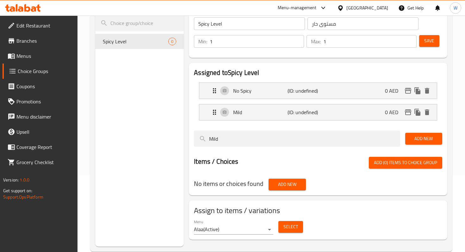
click at [427, 39] on span "Save" at bounding box center [429, 41] width 10 height 8
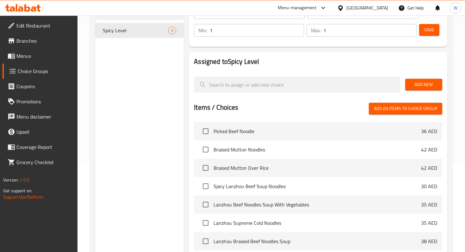
scroll to position [79, 0]
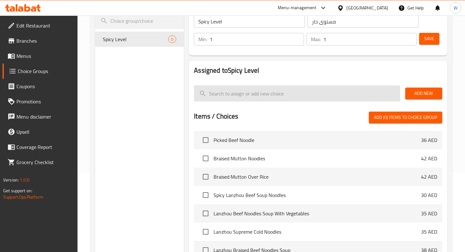
click at [232, 91] on input "search" at bounding box center [297, 93] width 206 height 16
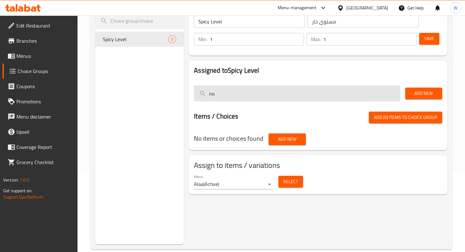
type input "n"
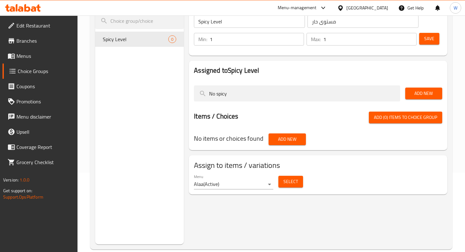
type input "No spicy"
click at [428, 94] on span "Add New" at bounding box center [423, 93] width 27 height 8
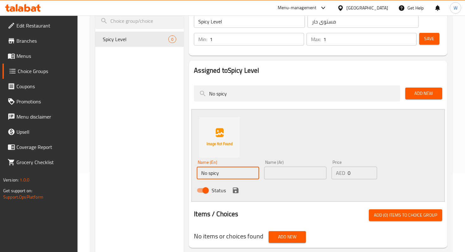
drag, startPoint x: 223, startPoint y: 175, endPoint x: 173, endPoint y: 172, distance: 50.4
click at [173, 172] on div "Choice Groups Spicy Level 0 Spicy Level (ID: 986091) Spicy Level ​ مستوى حار ​ …" at bounding box center [272, 143] width 354 height 302
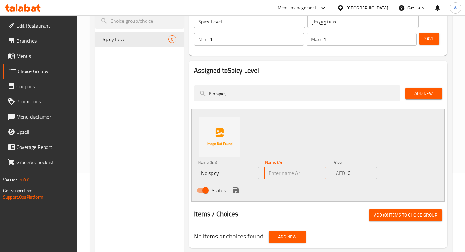
click at [300, 170] on input "text" at bounding box center [295, 173] width 62 height 13
paste input "لا حار"
type input "لا حار"
click at [235, 189] on icon "save" at bounding box center [236, 190] width 8 height 8
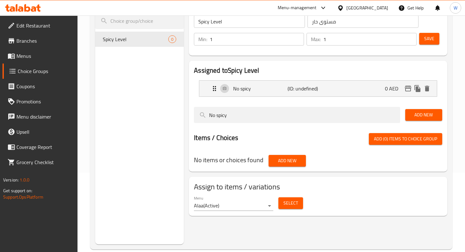
drag, startPoint x: 323, startPoint y: 110, endPoint x: 173, endPoint y: 129, distance: 150.6
click at [173, 129] on div "Choice Groups Spicy Level 0 Spicy Level (ID: 986091) Spicy Level ​ مستوى حار ​ …" at bounding box center [272, 118] width 354 height 252
drag, startPoint x: 238, startPoint y: 116, endPoint x: 177, endPoint y: 114, distance: 61.0
click at [177, 114] on div "Choice Groups Spicy Level 0 Spicy Level (ID: 986091) Spicy Level ​ مستوى حار ​ …" at bounding box center [272, 118] width 354 height 252
type input "Mild"
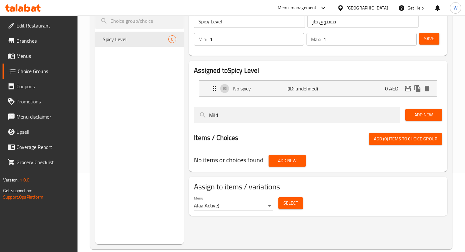
click at [419, 116] on span "Add New" at bounding box center [423, 115] width 27 height 8
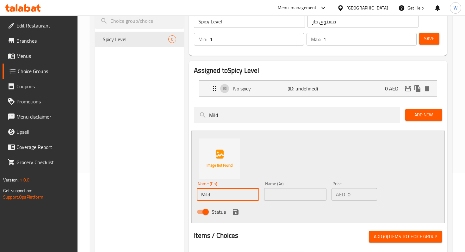
drag, startPoint x: 229, startPoint y: 196, endPoint x: 158, endPoint y: 193, distance: 71.5
click at [158, 193] on div "Choice Groups Spicy Level 0 Spicy Level (ID: 986091) Spicy Level ​ مستوى حار ​ …" at bounding box center [272, 154] width 354 height 324
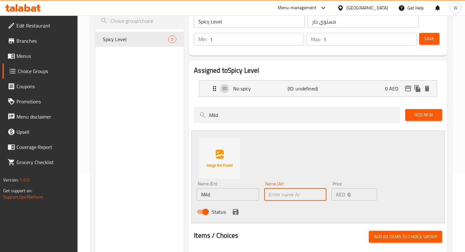
click at [313, 198] on input "text" at bounding box center [295, 194] width 62 height 13
paste input "خفيف"
type input "خفيف"
click at [234, 215] on icon "save" at bounding box center [236, 212] width 8 height 8
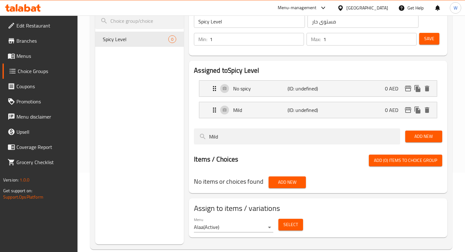
drag, startPoint x: 278, startPoint y: 137, endPoint x: 172, endPoint y: 136, distance: 106.5
click at [172, 136] on div "Choice Groups Spicy Level 0 Spicy Level (ID: 986091) Spicy Level ​ مستوى حار ​ …" at bounding box center [272, 118] width 354 height 252
type input "Hot"
click at [421, 136] on span "Add New" at bounding box center [423, 136] width 27 height 8
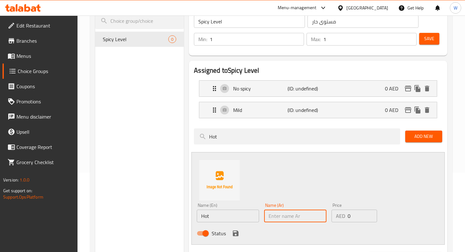
click at [291, 217] on input "text" at bounding box center [295, 216] width 62 height 13
paste input "حار"
type input "حار"
click at [236, 234] on icon "save" at bounding box center [236, 233] width 6 height 6
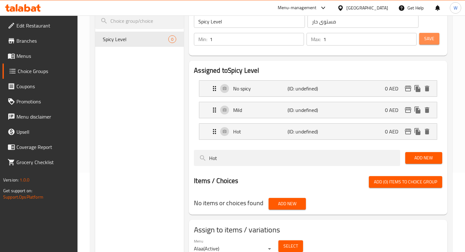
click at [423, 44] on button "Save" at bounding box center [429, 39] width 20 height 12
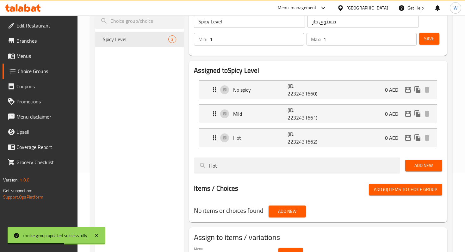
drag, startPoint x: 225, startPoint y: 167, endPoint x: 188, endPoint y: 165, distance: 37.6
click at [188, 166] on div "Assigned to Spicy Level No spicy (ID: 2232431660) 0 AED Name (En) No spicy Name…" at bounding box center [317, 141] width 263 height 167
type input "Medium"
click at [420, 165] on span "Add New" at bounding box center [423, 165] width 27 height 8
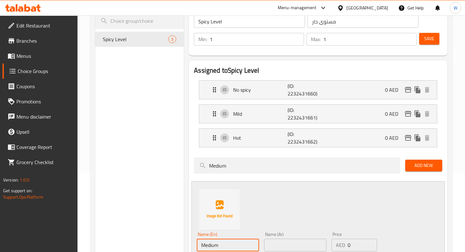
drag, startPoint x: 235, startPoint y: 245, endPoint x: 168, endPoint y: 244, distance: 67.0
click at [168, 244] on div "Choice Groups Spicy Level 3 Spicy Level (ID: 986091) Spicy Level ​ مستوى حار ​ …" at bounding box center [272, 179] width 354 height 374
click at [313, 244] on input "text" at bounding box center [295, 245] width 62 height 13
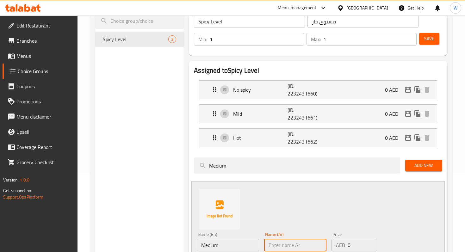
paste input "واسطة"
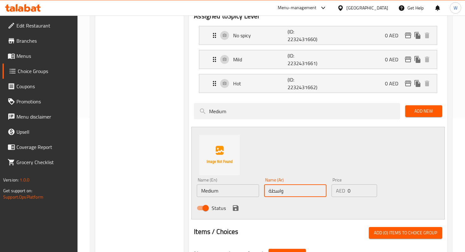
scroll to position [136, 0]
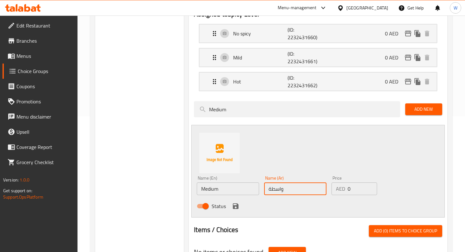
type input "واسطة"
click at [233, 206] on icon "save" at bounding box center [236, 206] width 6 height 6
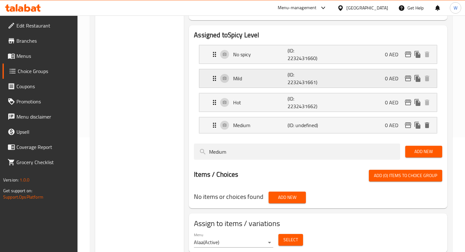
scroll to position [86, 0]
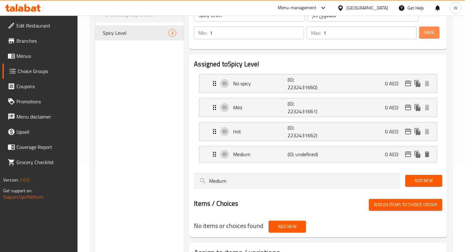
click at [435, 32] on button "Save" at bounding box center [429, 33] width 20 height 12
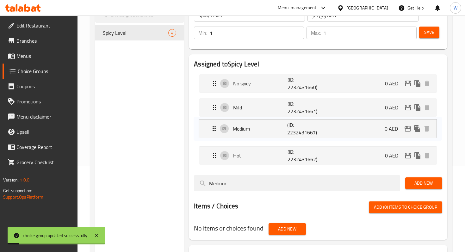
drag, startPoint x: 215, startPoint y: 156, endPoint x: 214, endPoint y: 127, distance: 28.8
click at [214, 127] on nav "No spicy (ID: 2232431660) 0 AED Name (En) No spicy Name (En) Name (Ar) لا حار N…" at bounding box center [318, 119] width 248 height 101
click at [429, 34] on span "Save" at bounding box center [429, 32] width 10 height 8
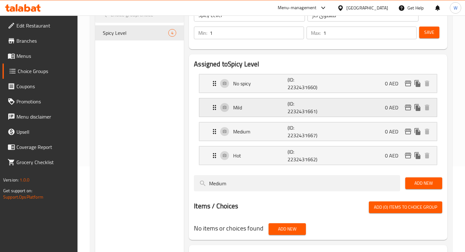
scroll to position [0, 0]
